Goal: Check status: Check status

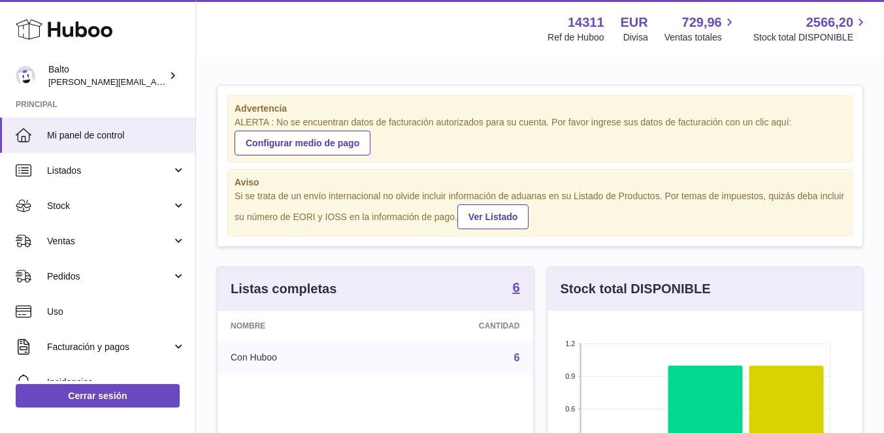
scroll to position [204, 315]
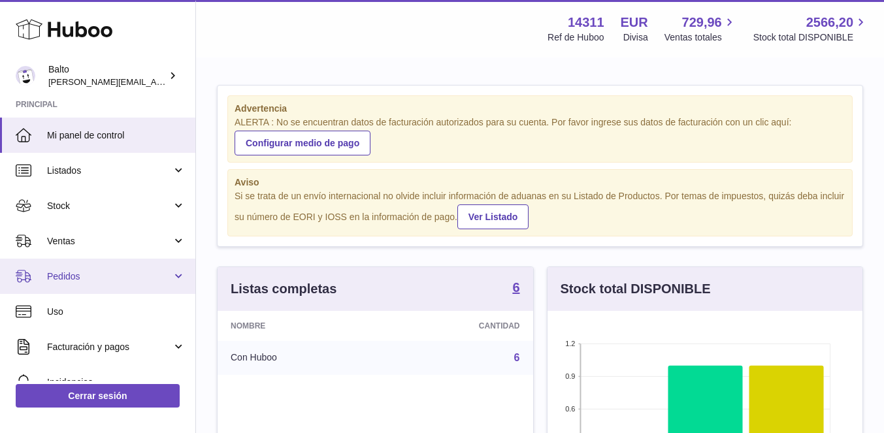
click at [103, 272] on span "Pedidos" at bounding box center [109, 276] width 125 height 12
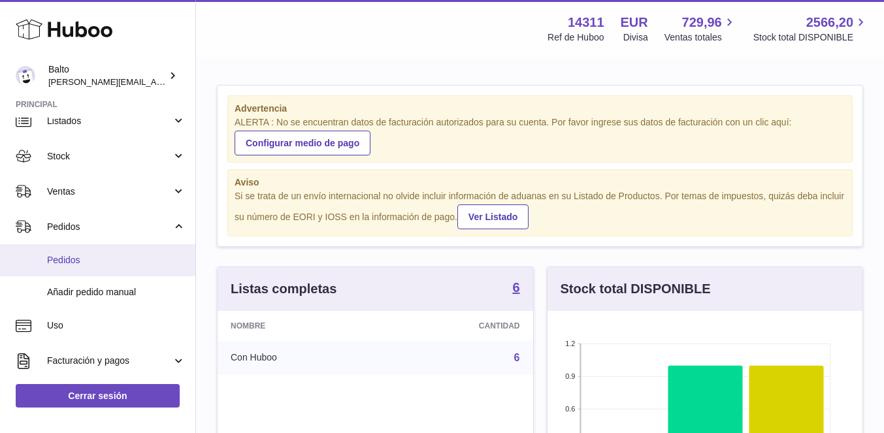
click at [88, 263] on span "Pedidos" at bounding box center [116, 260] width 139 height 12
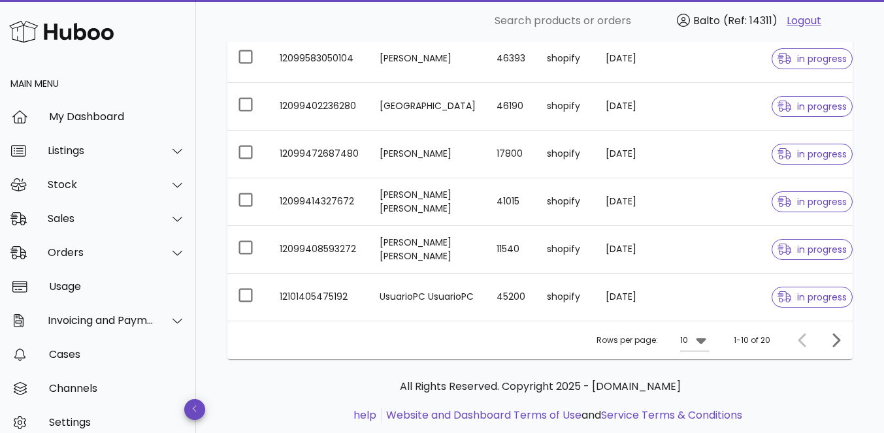
scroll to position [402, 0]
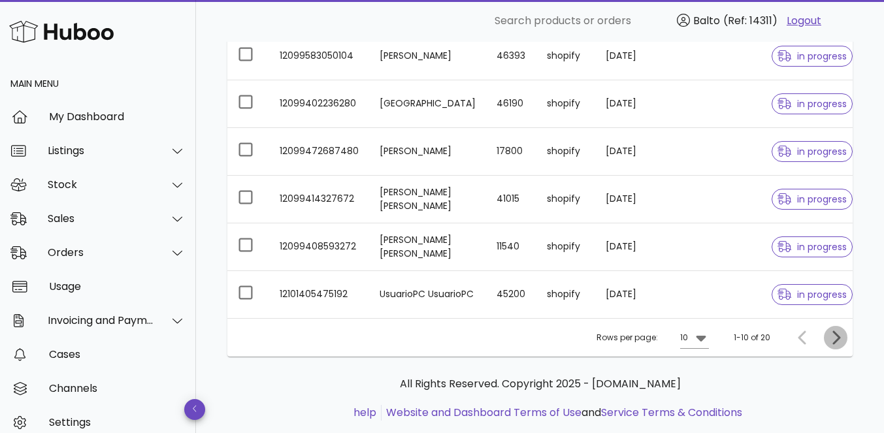
click at [840, 333] on icon "Next page" at bounding box center [836, 338] width 16 height 16
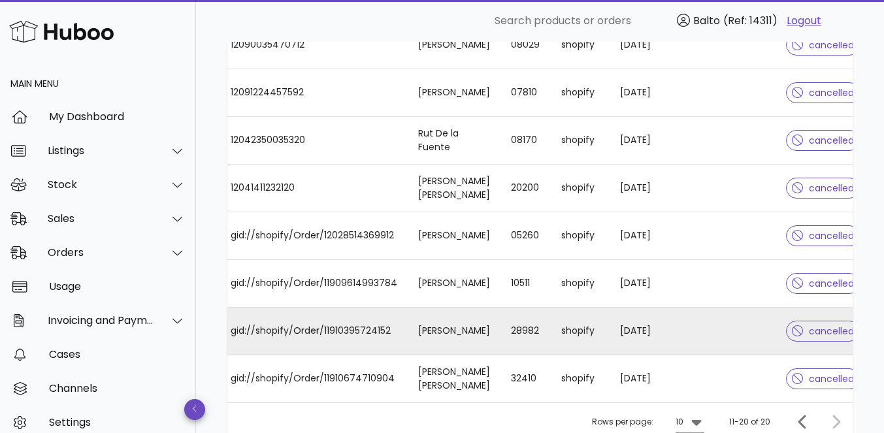
scroll to position [427, 0]
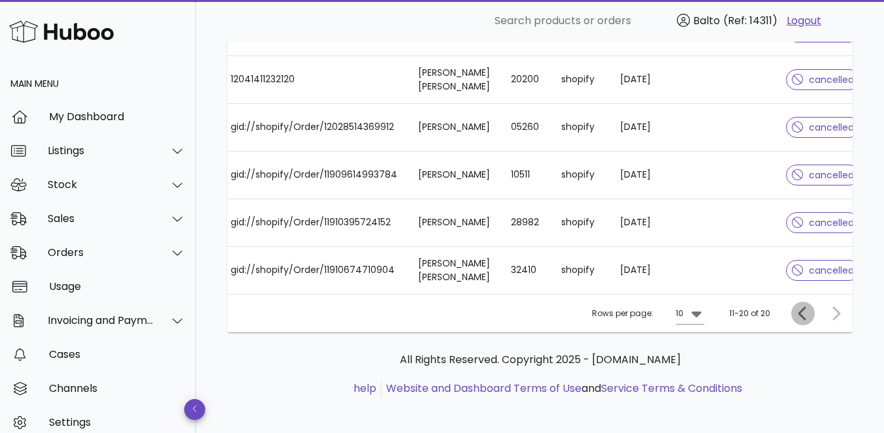
click at [799, 308] on icon "Previous page" at bounding box center [802, 313] width 8 height 14
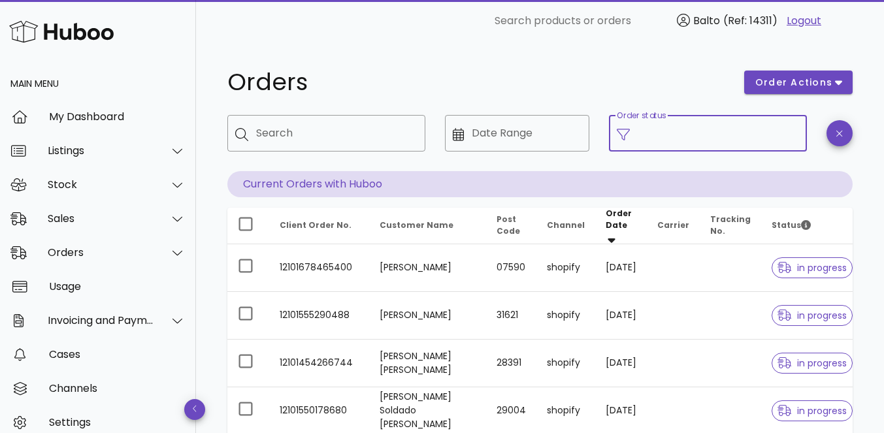
click at [718, 123] on input "Order status" at bounding box center [718, 133] width 161 height 21
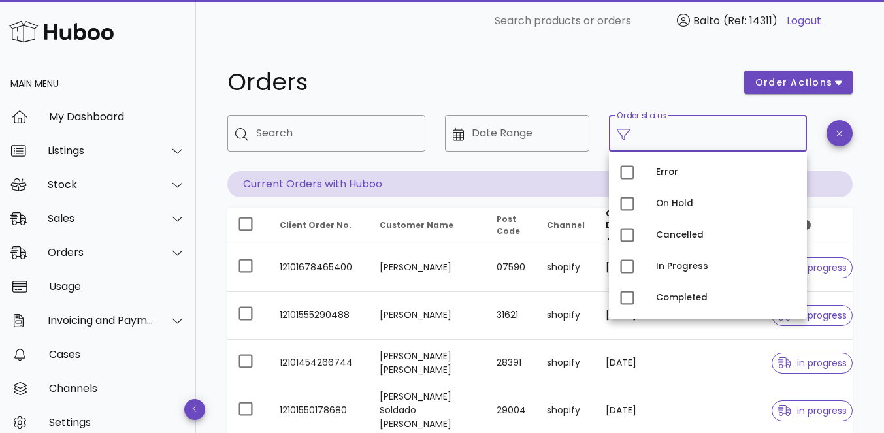
click at [578, 79] on h1 "Orders" at bounding box center [477, 83] width 501 height 24
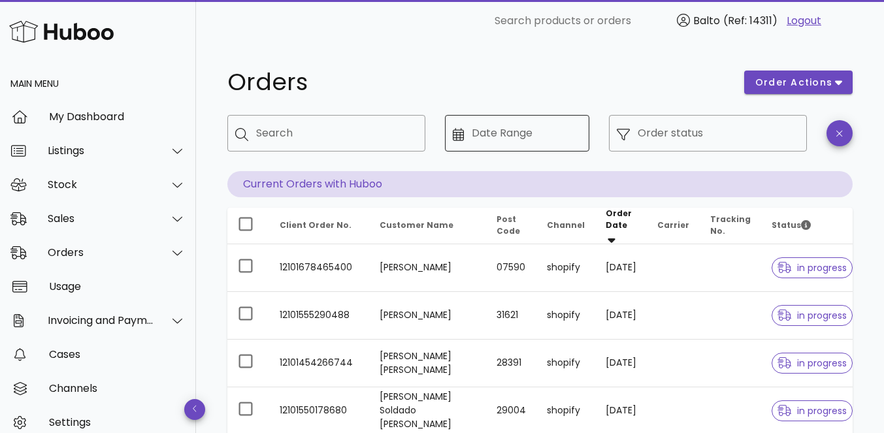
click at [482, 144] on div "Date Range" at bounding box center [527, 133] width 110 height 37
click at [460, 132] on icon at bounding box center [459, 134] width 12 height 13
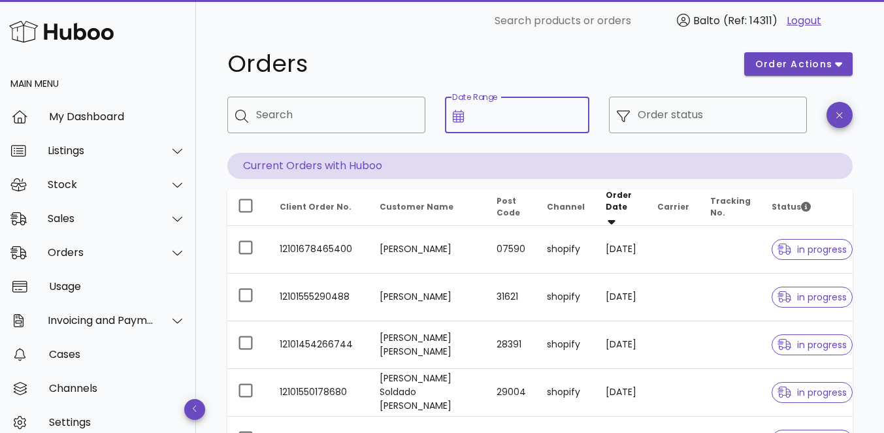
scroll to position [29, 0]
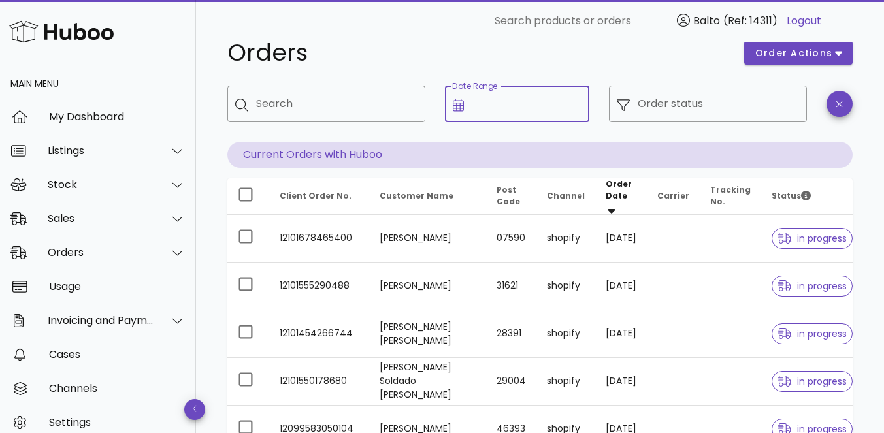
click at [546, 97] on input "Date Range" at bounding box center [527, 103] width 110 height 21
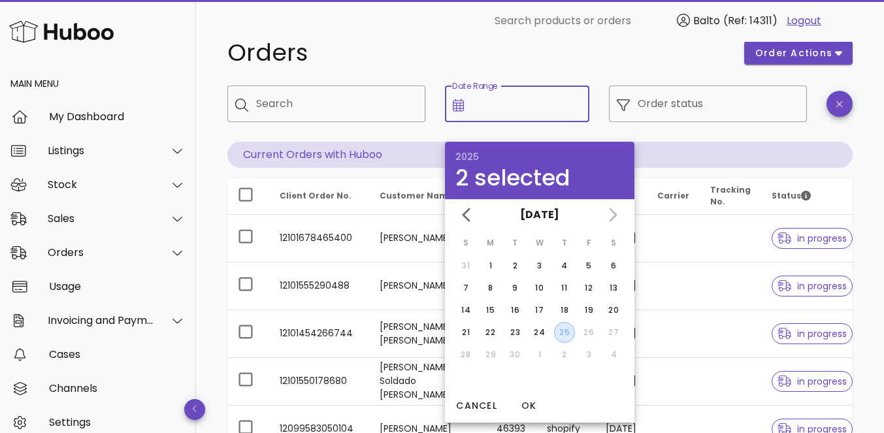
click at [570, 332] on div "25" at bounding box center [565, 333] width 20 height 12
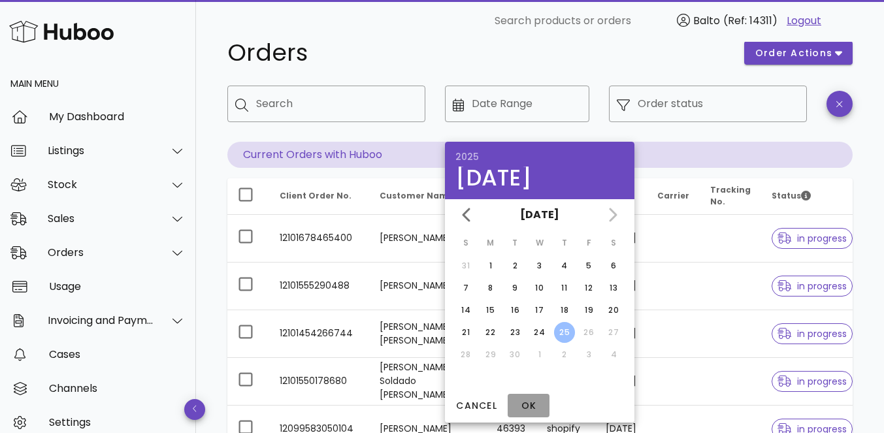
click at [534, 402] on span "OK" at bounding box center [528, 406] width 31 height 14
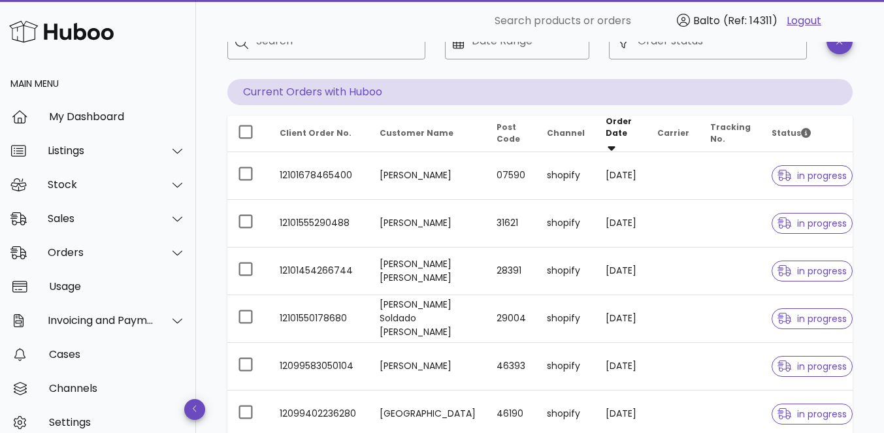
scroll to position [81, 0]
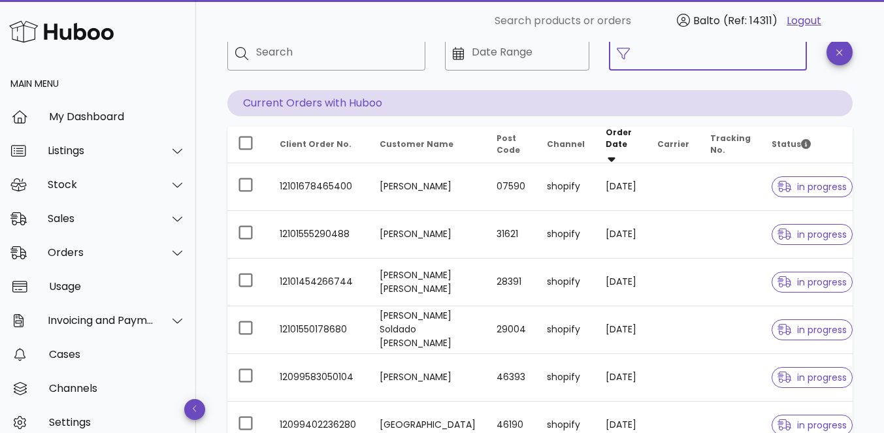
click at [729, 61] on input "Order status" at bounding box center [718, 52] width 161 height 21
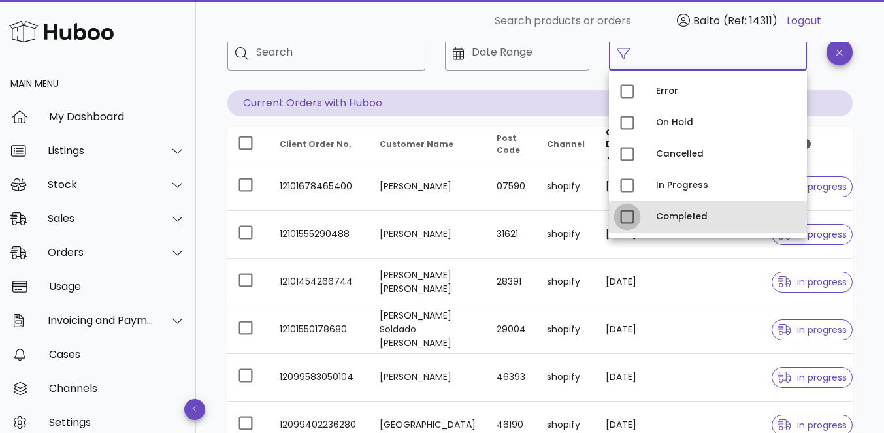
click at [628, 220] on div at bounding box center [627, 217] width 22 height 22
type input "**********"
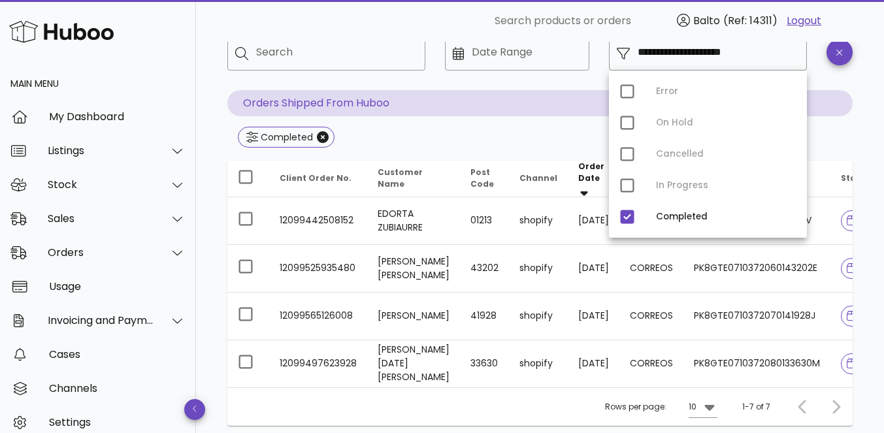
click at [849, 148] on div "Completed" at bounding box center [539, 139] width 625 height 24
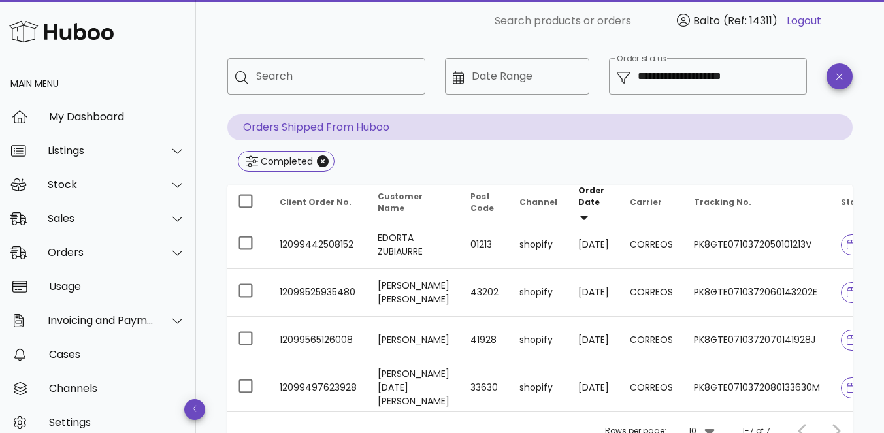
scroll to position [69, 0]
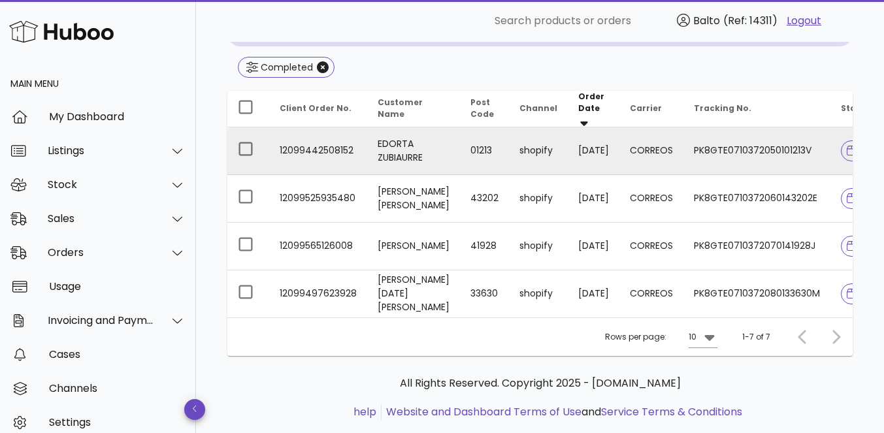
scroll to position [154, 0]
